Goal: Task Accomplishment & Management: Manage account settings

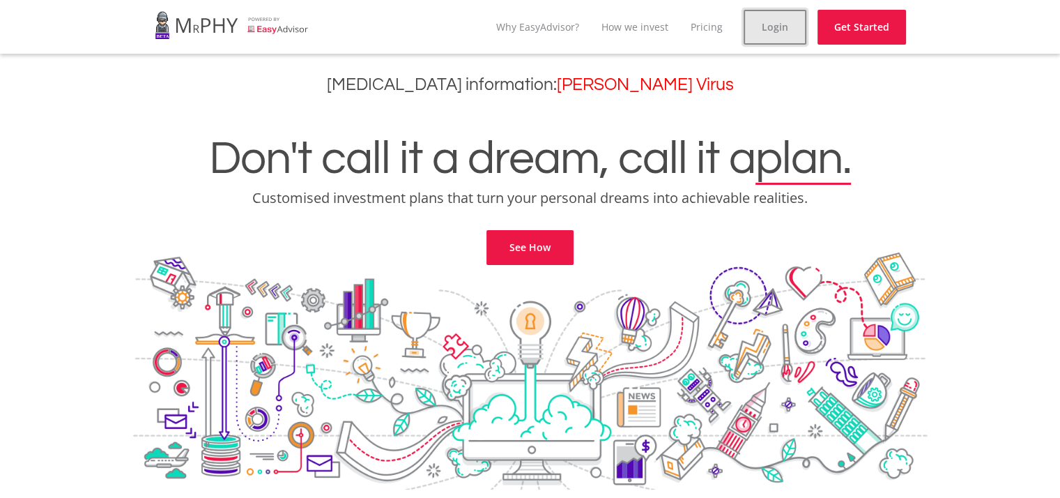
click at [781, 29] on link "Login" at bounding box center [775, 27] width 63 height 35
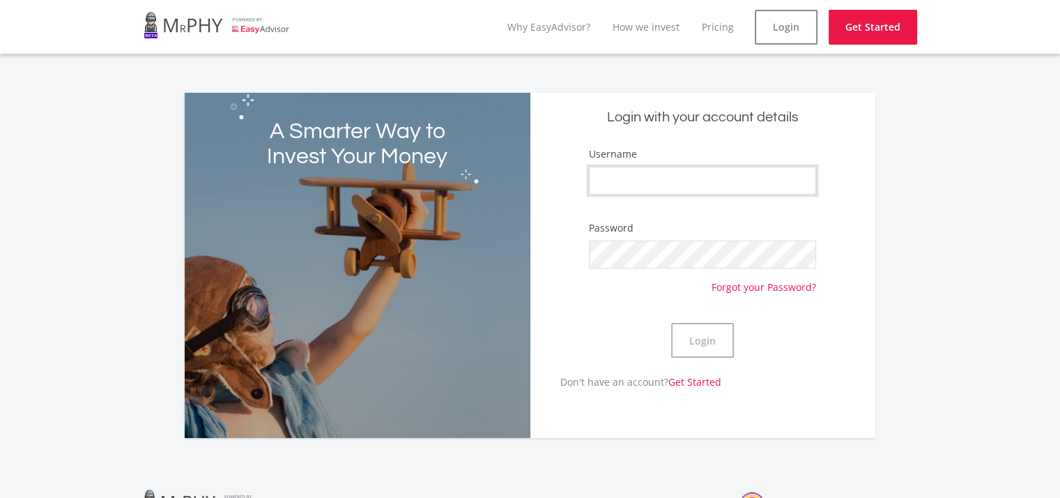
type input "mabhedlankosi"
click at [689, 334] on button "Login" at bounding box center [702, 340] width 63 height 35
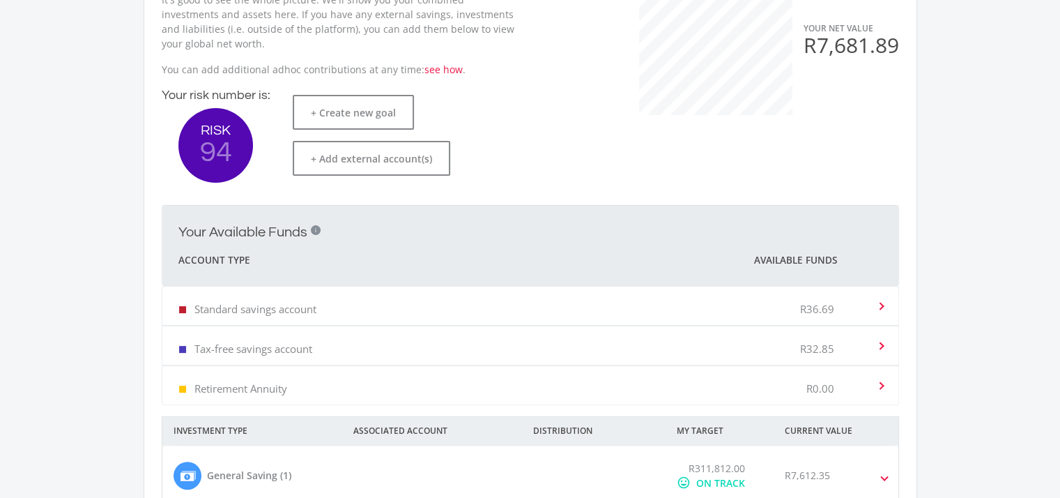
scroll to position [332, 0]
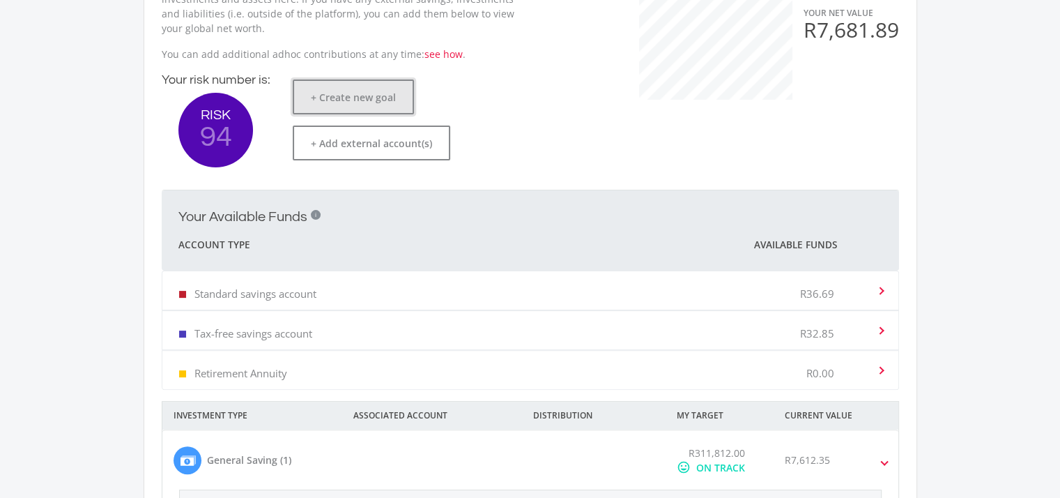
click at [339, 99] on button "+ Create new goal" at bounding box center [353, 96] width 121 height 35
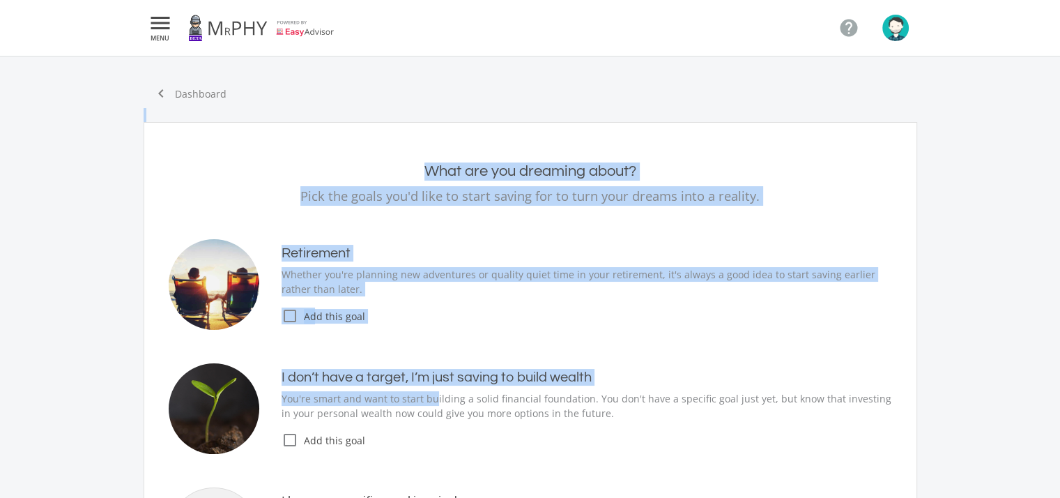
drag, startPoint x: 433, startPoint y: 190, endPoint x: 198, endPoint y: 109, distance: 248.2
click at [198, 109] on div "chevron_left Dashboard What are you dreaming about? Pick the goals you'd like t…" at bounding box center [530, 394] width 795 height 630
click at [205, 140] on div "What are you dreaming about? Pick the goals you'd like to start saving for to t…" at bounding box center [530, 415] width 744 height 551
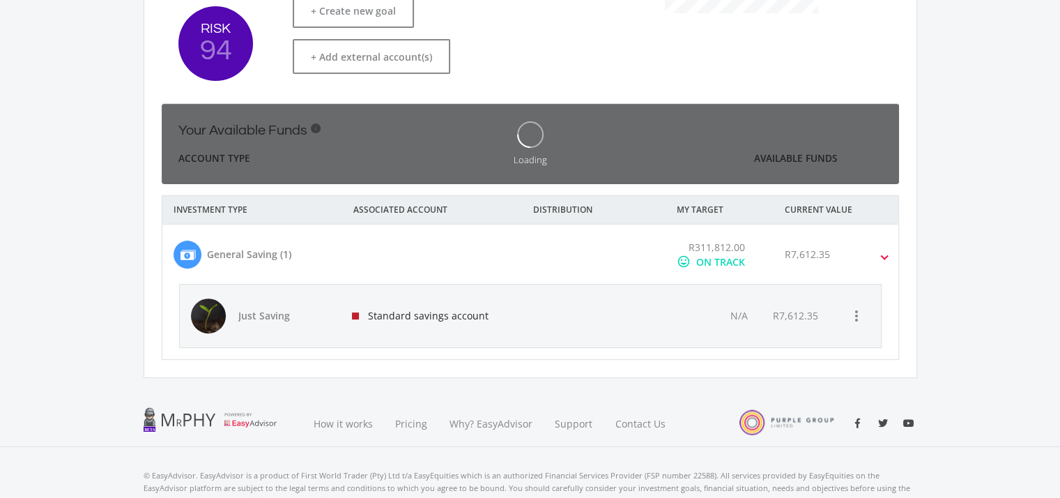
scroll to position [221, 382]
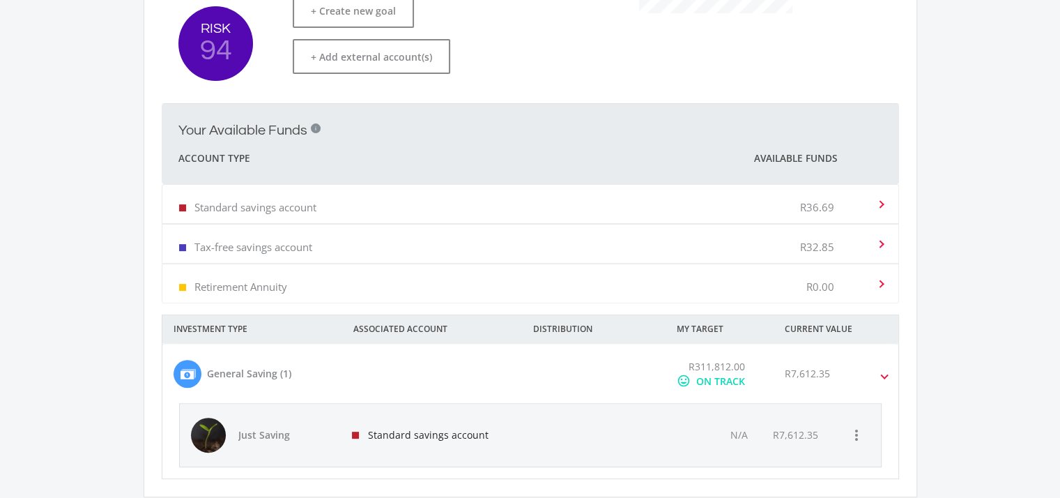
click at [882, 372] on span at bounding box center [885, 374] width 6 height 16
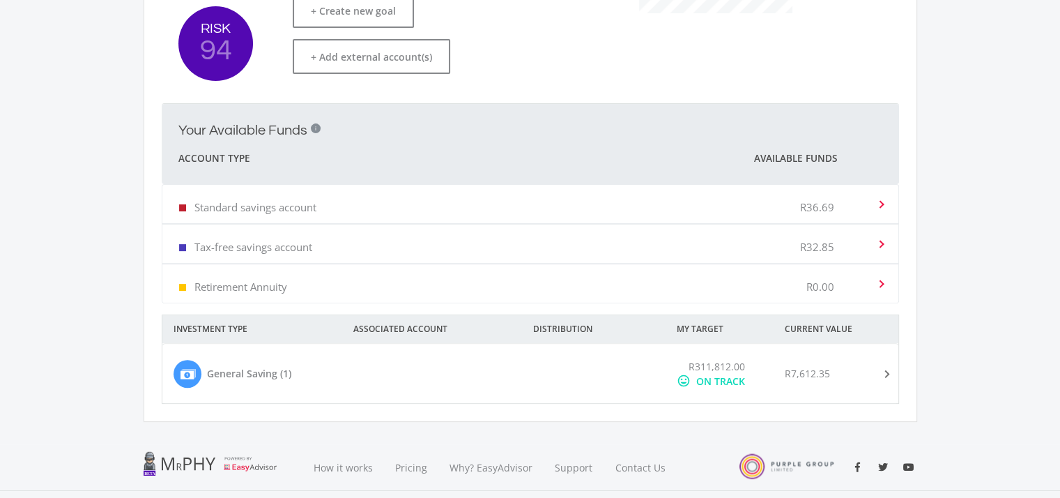
click at [880, 372] on span at bounding box center [884, 374] width 16 height 6
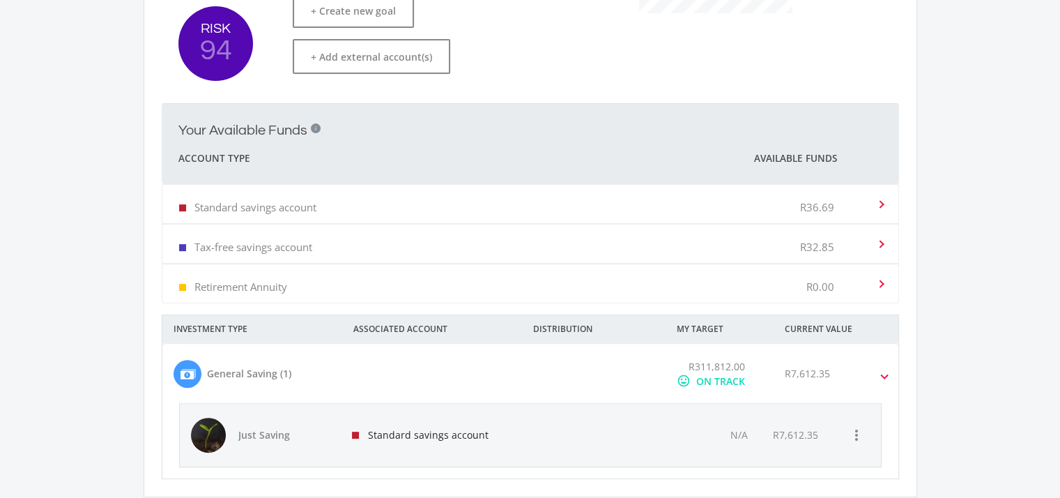
click at [270, 372] on div "General Saving (1)" at bounding box center [249, 373] width 84 height 15
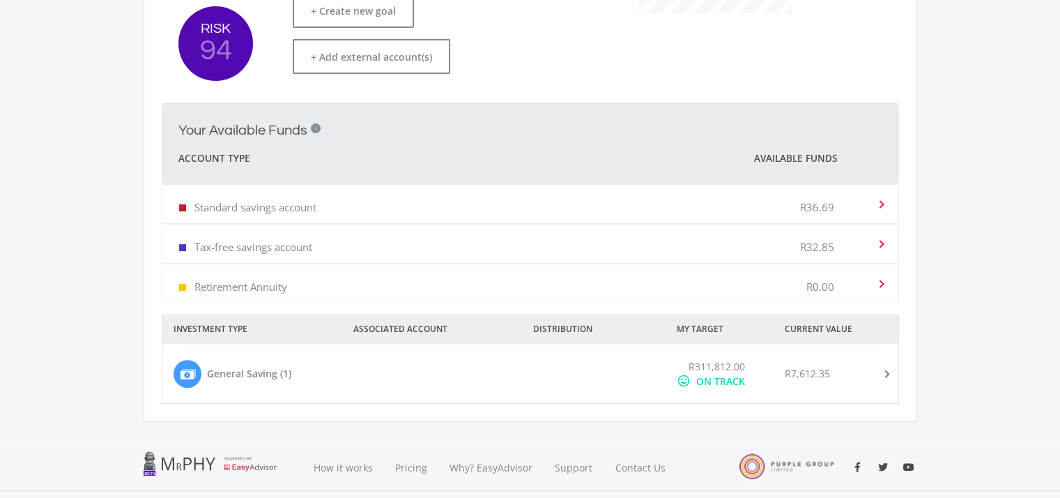
click at [270, 372] on div "General Saving (1)" at bounding box center [249, 373] width 84 height 15
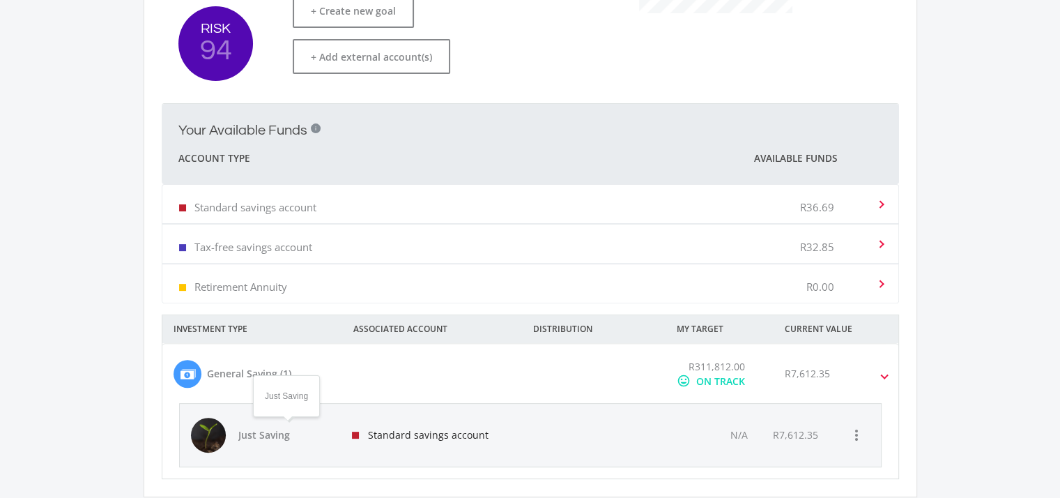
click at [284, 434] on span "Just Saving" at bounding box center [287, 435] width 98 height 14
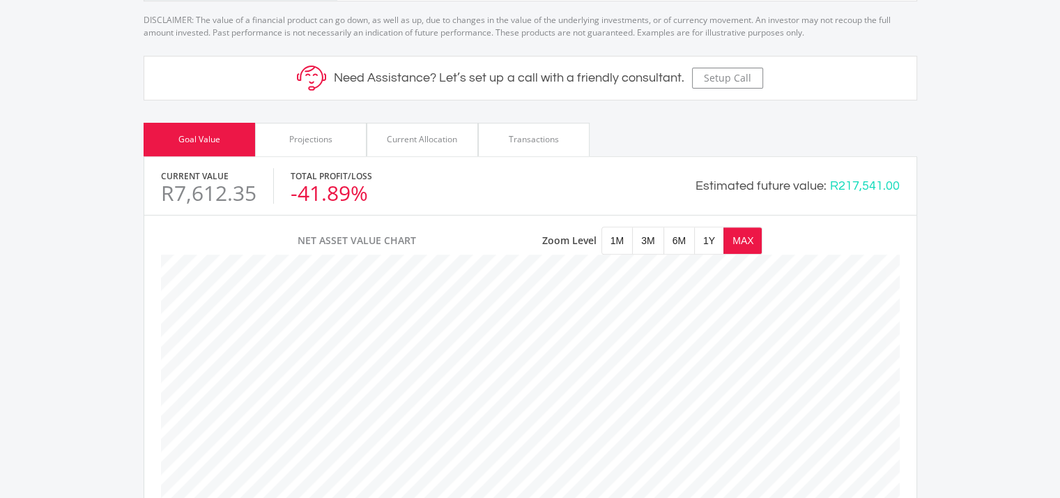
scroll to position [520, 0]
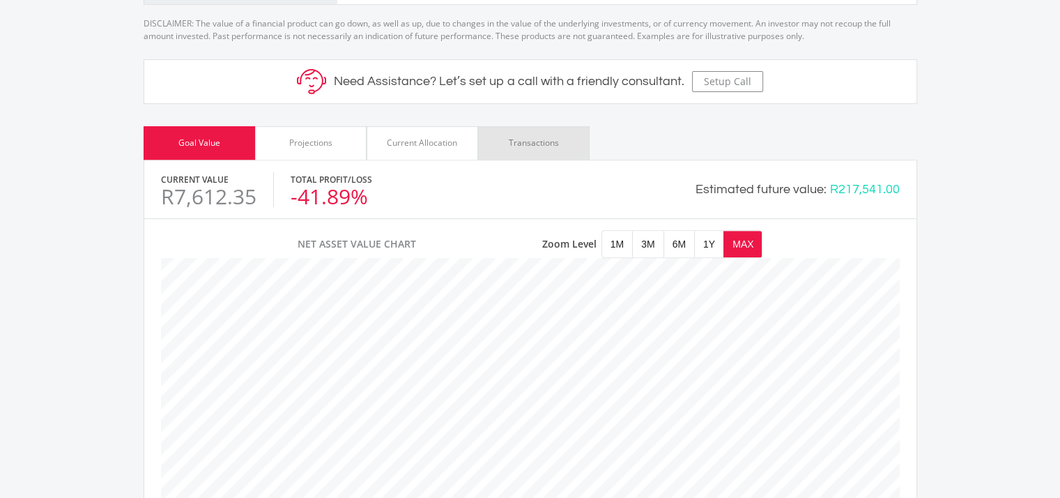
click at [528, 148] on div "Transactions" at bounding box center [534, 142] width 112 height 33
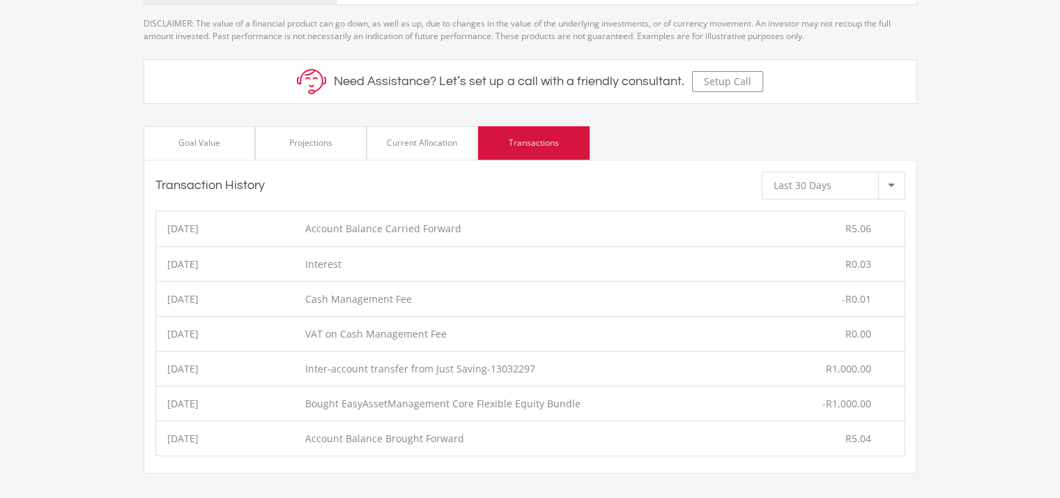
scroll to position [696625, 696287]
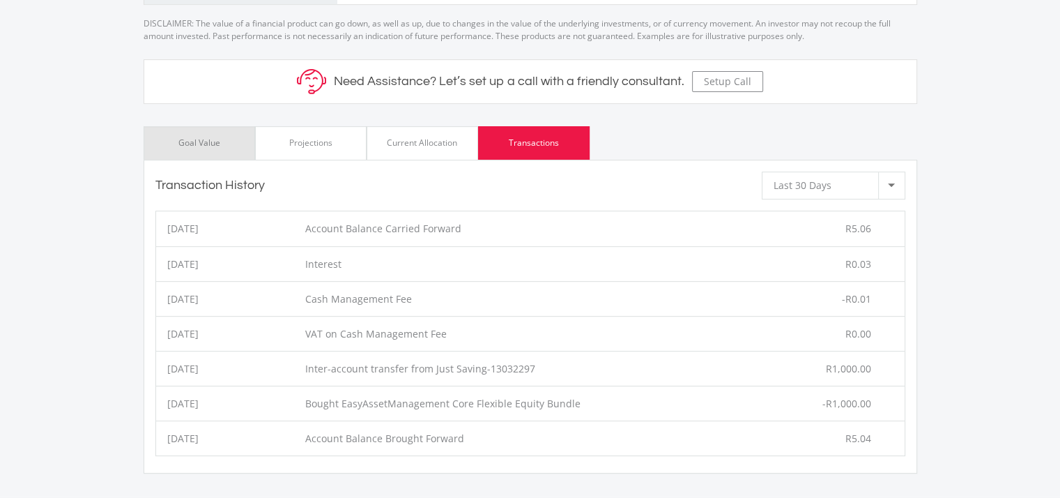
click at [234, 142] on div "Goal Value" at bounding box center [200, 142] width 112 height 33
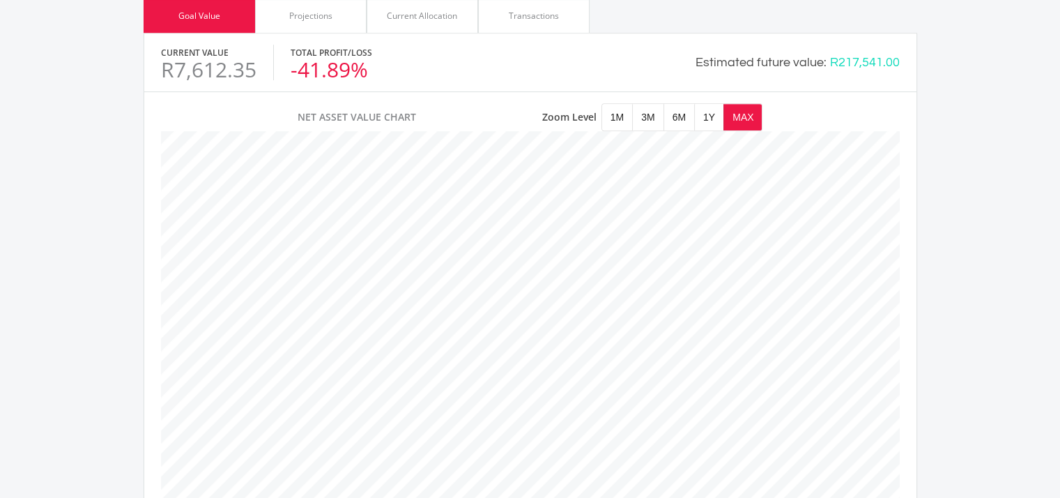
scroll to position [645, 0]
click at [707, 119] on span "1Y" at bounding box center [709, 118] width 29 height 26
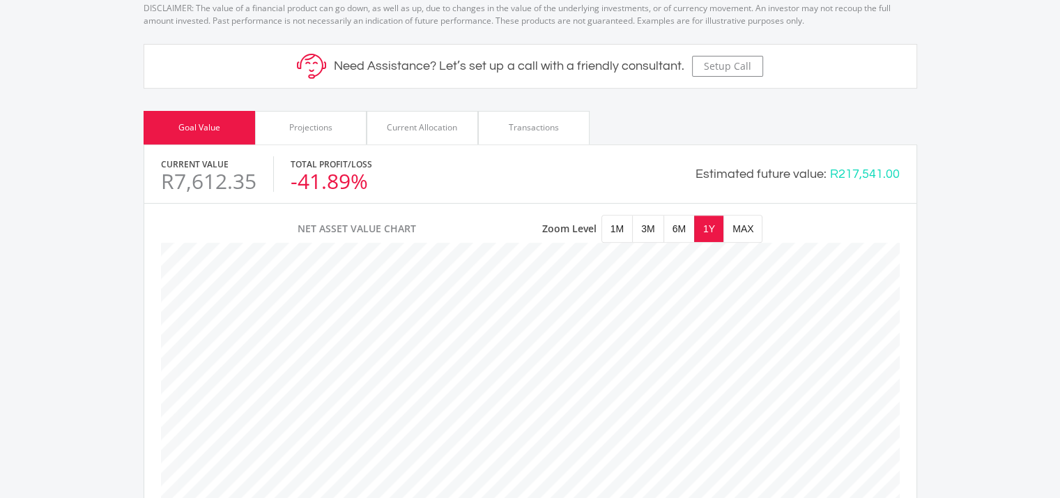
scroll to position [535, 0]
click at [512, 125] on div "Transactions" at bounding box center [534, 128] width 50 height 13
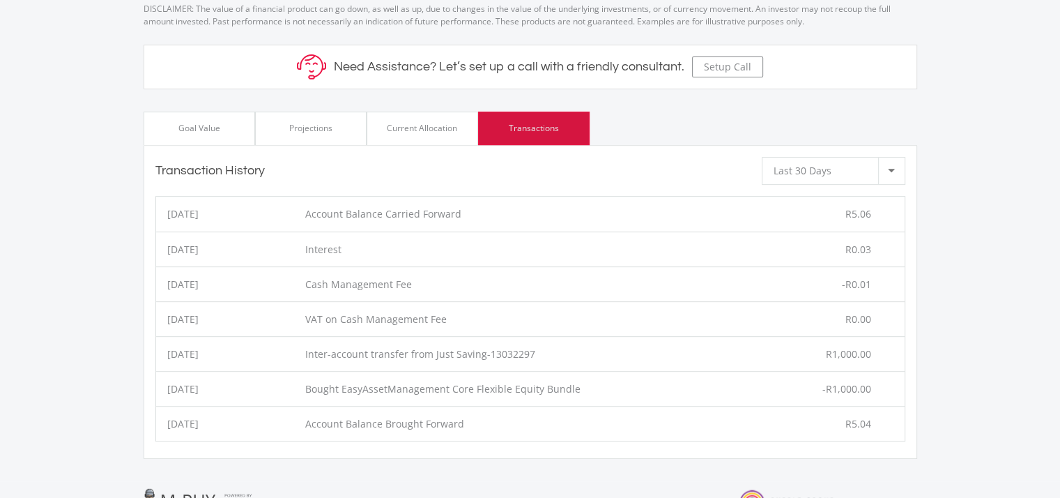
scroll to position [696625, 696287]
click at [892, 174] on div at bounding box center [891, 171] width 26 height 26
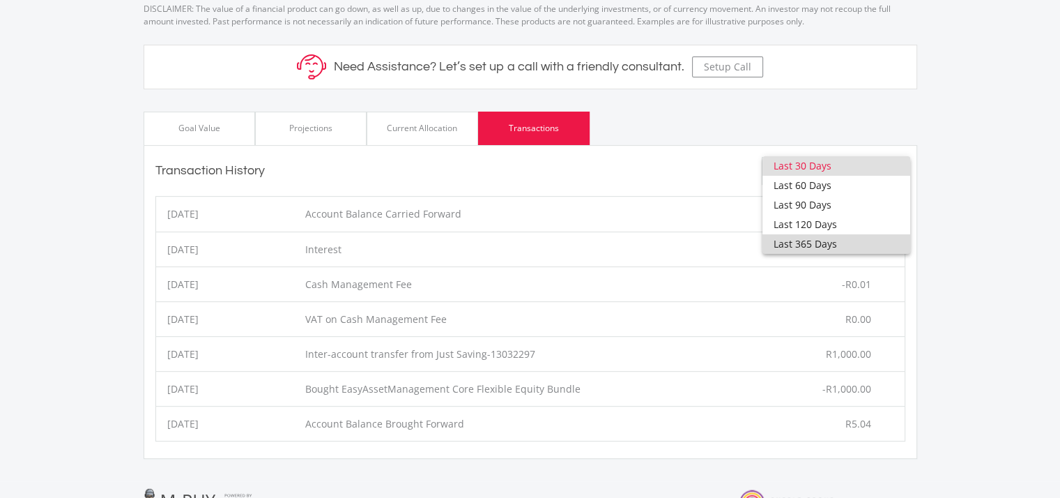
click at [844, 239] on span "Last 365 Days" at bounding box center [836, 244] width 125 height 20
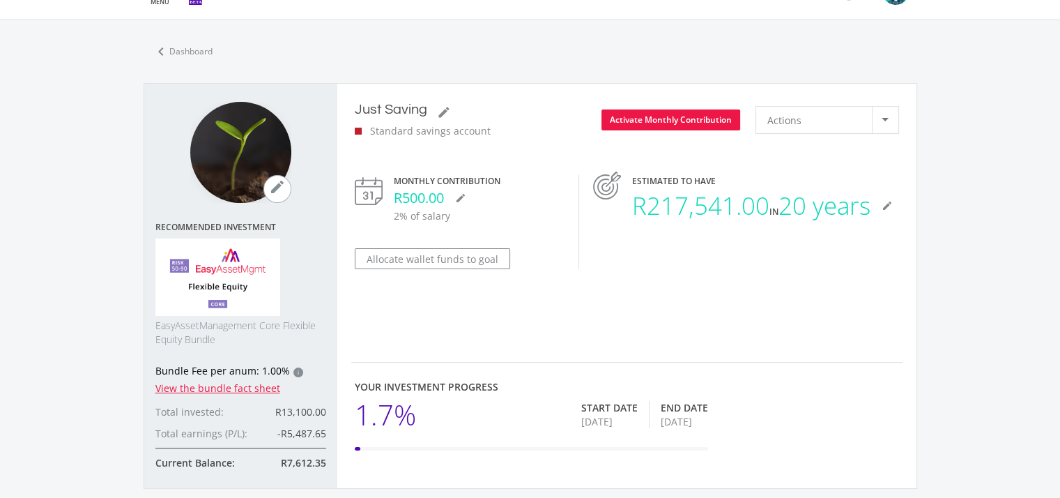
scroll to position [0, 0]
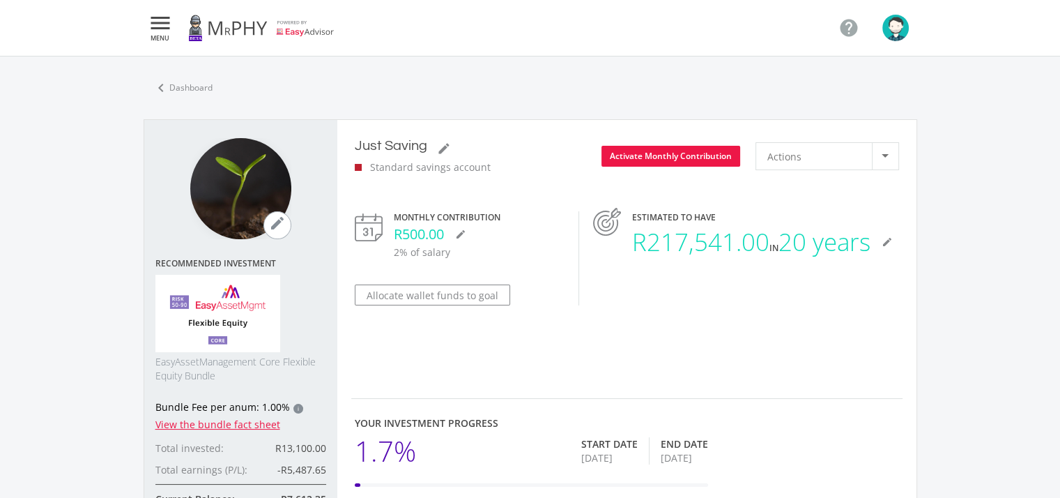
click at [899, 13] on ul "" at bounding box center [869, 28] width 95 height 32
click at [896, 24] on img "button" at bounding box center [895, 28] width 26 height 26
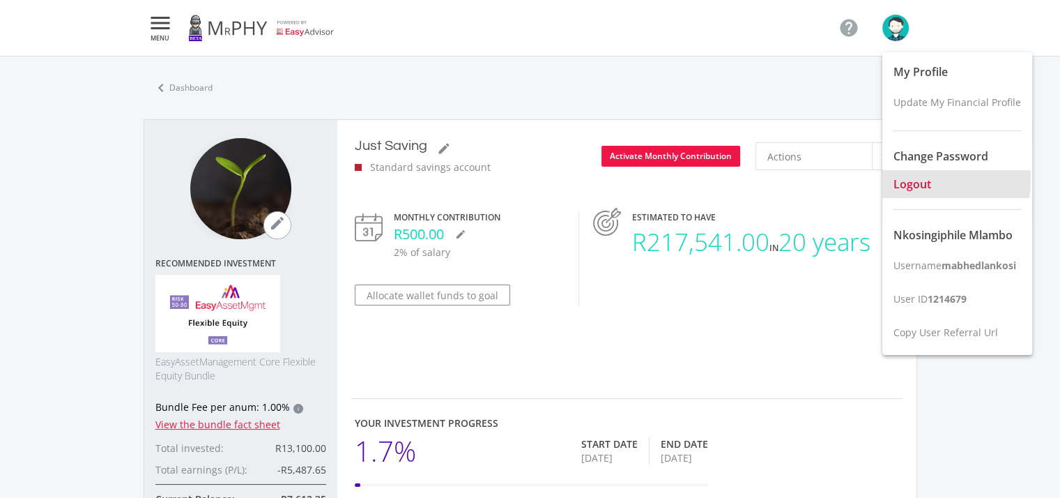
click at [916, 178] on span "Logout" at bounding box center [913, 183] width 38 height 15
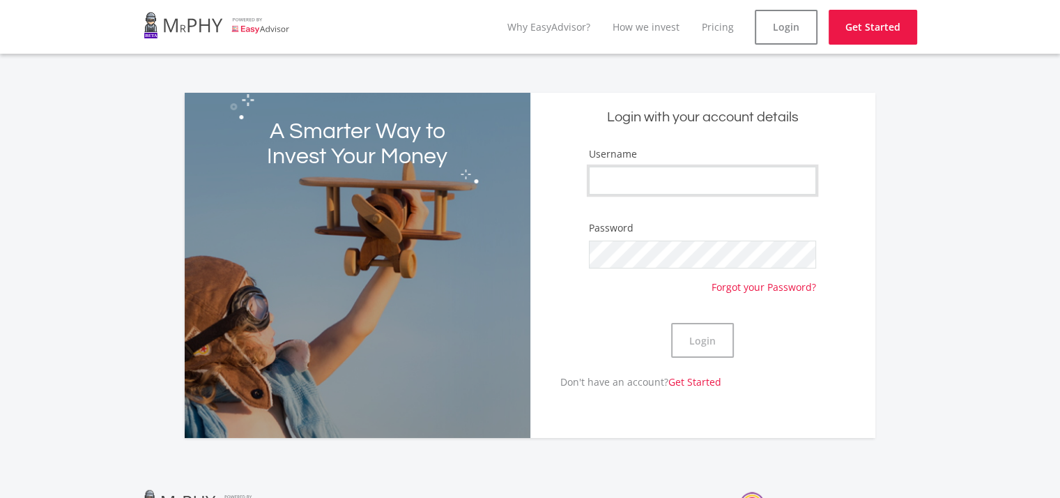
type input "mabhedlankosi"
